Goal: Information Seeking & Learning: Compare options

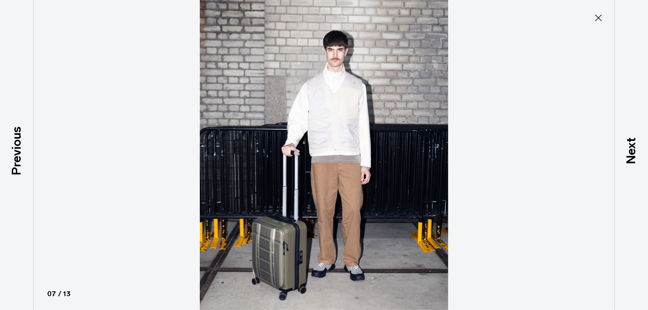
scroll to position [191, 0]
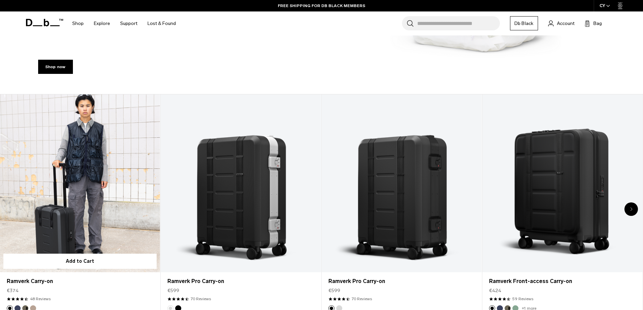
click at [129, 157] on link "Ramverk Carry-on" at bounding box center [80, 184] width 160 height 178
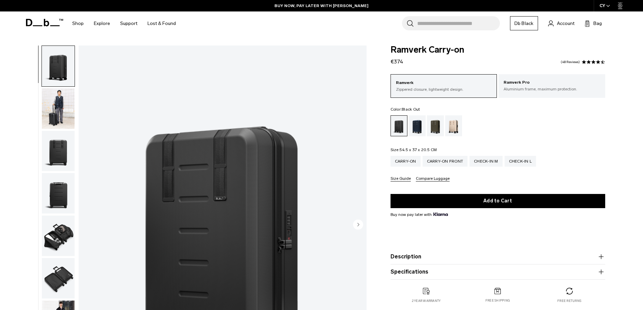
drag, startPoint x: 351, startPoint y: 27, endPoint x: 379, endPoint y: 0, distance: 38.9
click at [358, 23] on div "Search for Bags, Luggage... Search Close Trending Products All Products Hugger …" at bounding box center [400, 23] width 439 height 24
